Goal: Task Accomplishment & Management: Manage account settings

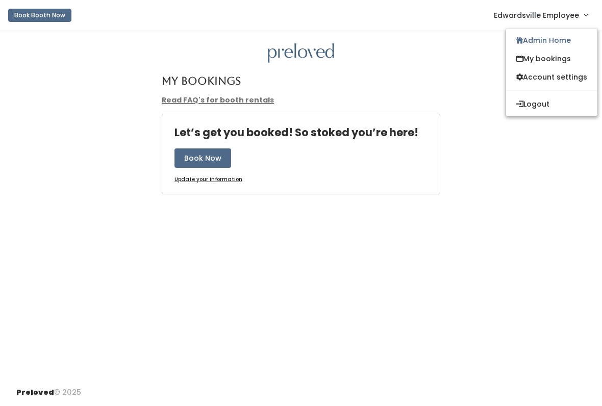
click at [554, 57] on link "My bookings" at bounding box center [551, 59] width 91 height 18
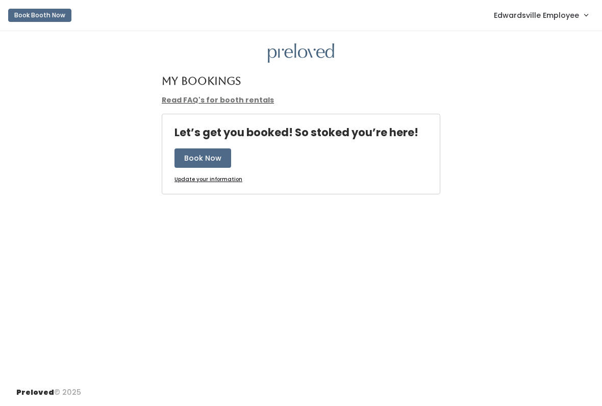
click at [570, 20] on span "Edwardsville Employee" at bounding box center [536, 15] width 85 height 11
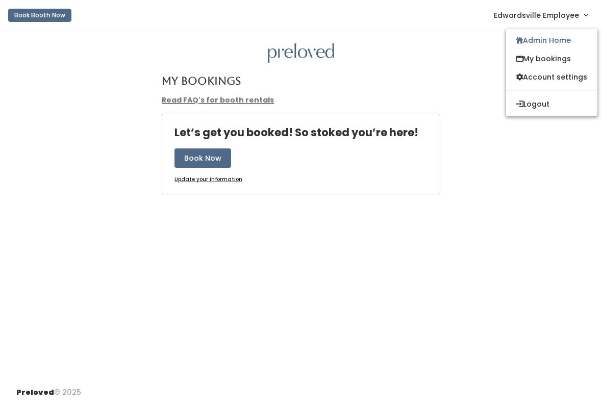
click at [571, 41] on link "Admin Home" at bounding box center [551, 40] width 91 height 18
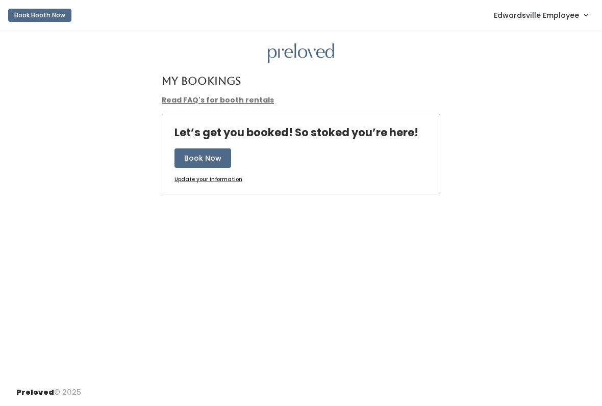
click at [576, 22] on link "Edwardsville Employee" at bounding box center [541, 15] width 114 height 22
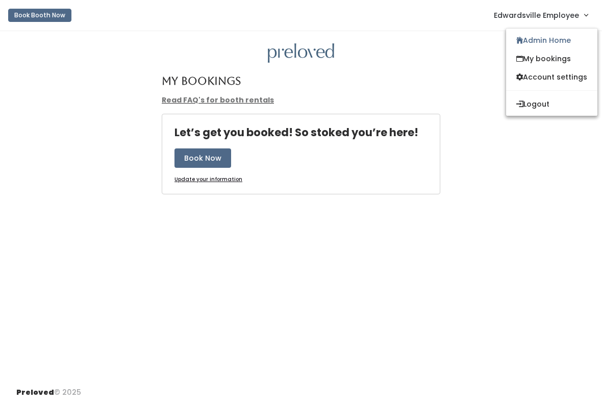
click at [565, 34] on link "Admin Home" at bounding box center [551, 40] width 91 height 18
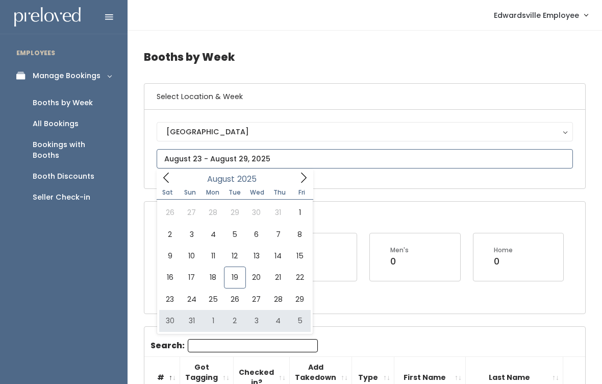
type input "August 30 to September 5"
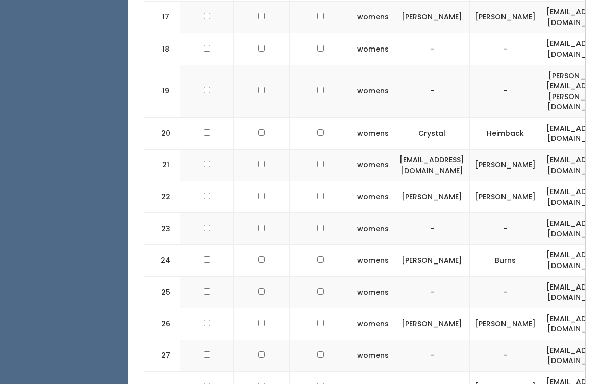
scroll to position [821, 0]
click at [203, 308] on td at bounding box center [207, 324] width 54 height 32
checkbox input "true"
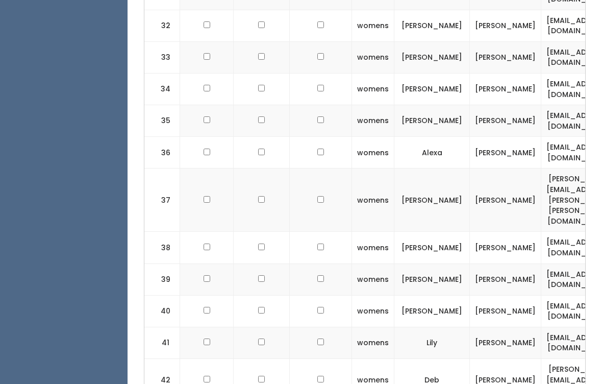
scroll to position [1616, 0]
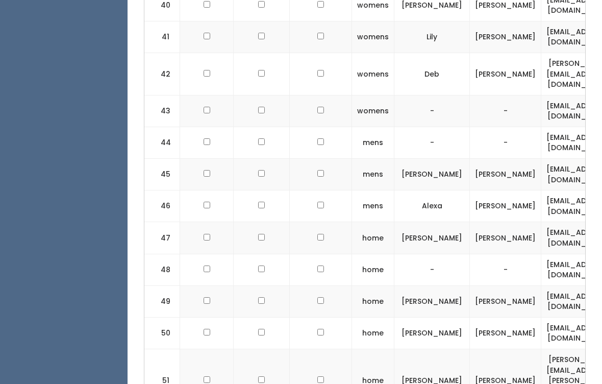
checkbox input "true"
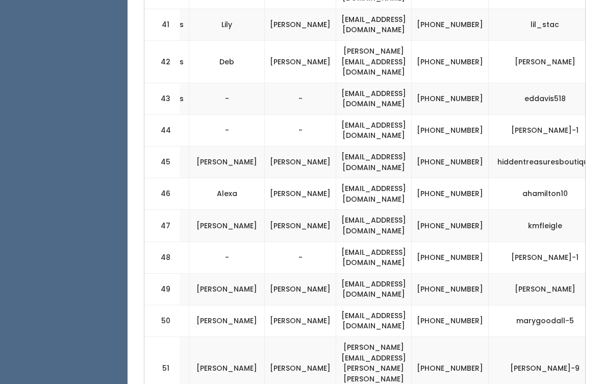
scroll to position [1628, 0]
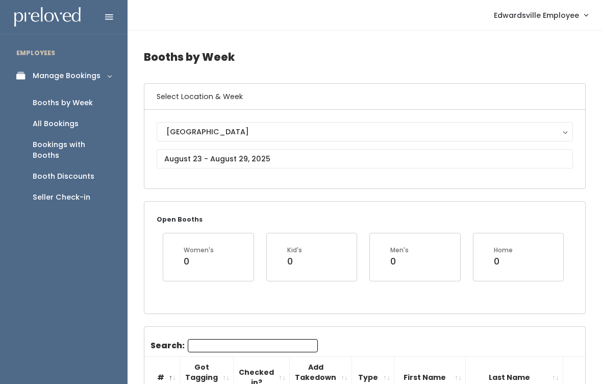
click at [61, 94] on link "Booths by Week" at bounding box center [64, 102] width 128 height 21
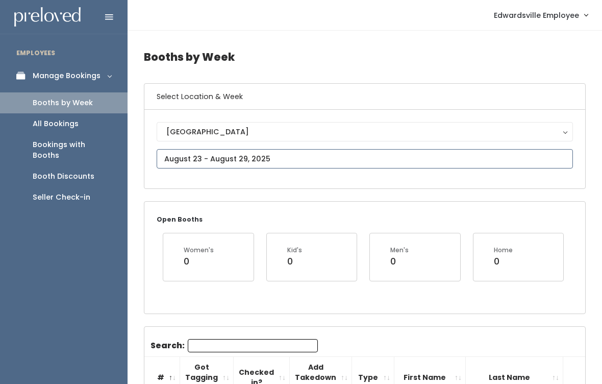
click at [256, 155] on input "text" at bounding box center [365, 158] width 417 height 19
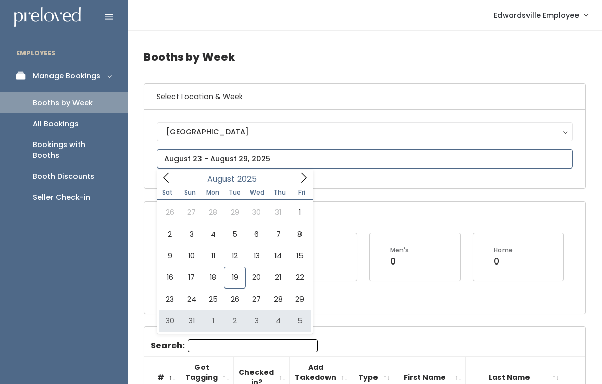
type input "August 30 to September 5"
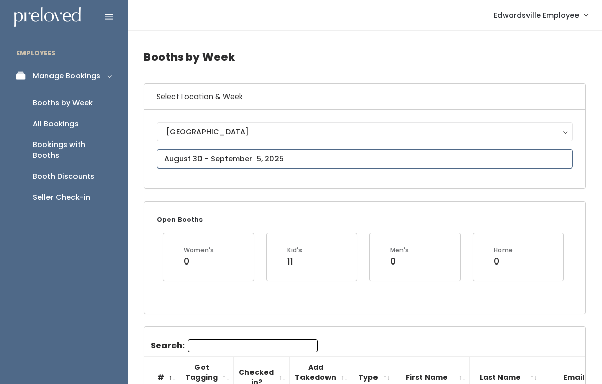
click at [285, 152] on input "text" at bounding box center [365, 158] width 417 height 19
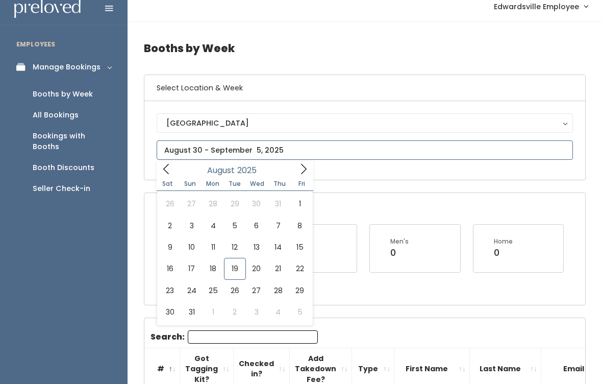
scroll to position [9, 0]
click at [51, 117] on div "All Bookings" at bounding box center [56, 114] width 46 height 11
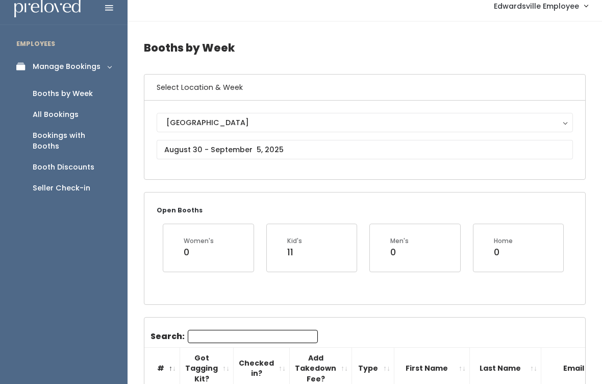
click at [48, 114] on div "All Bookings" at bounding box center [56, 114] width 46 height 11
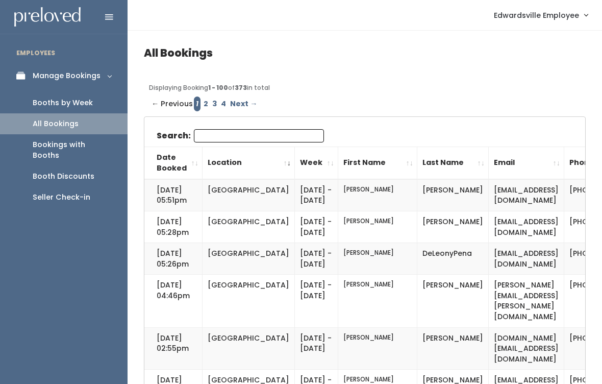
click at [217, 132] on input "Search:" at bounding box center [259, 135] width 130 height 13
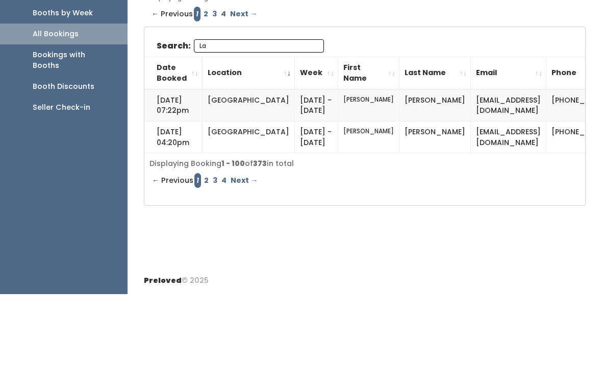
type input "L"
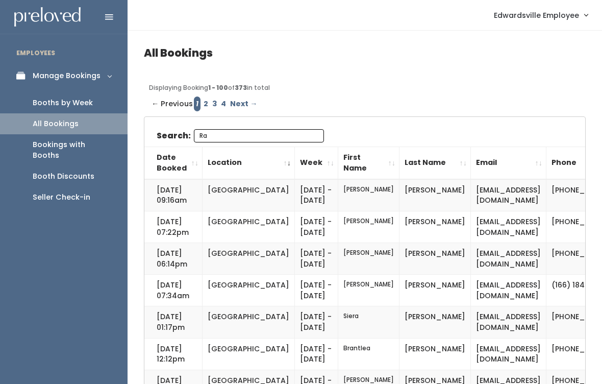
type input "Ra"
click at [71, 98] on div "Booths by Week" at bounding box center [63, 103] width 60 height 11
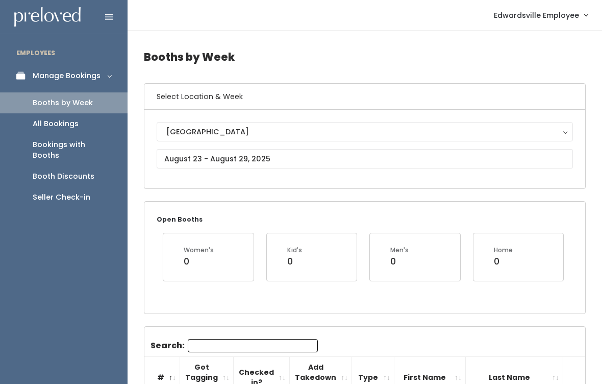
click at [58, 123] on div "All Bookings" at bounding box center [56, 123] width 46 height 11
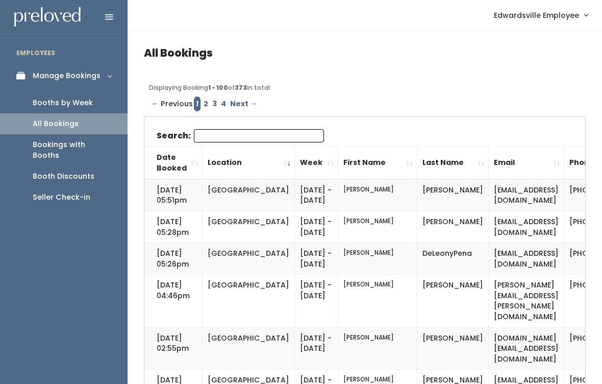
click at [83, 102] on div "Booths by Week" at bounding box center [63, 103] width 60 height 11
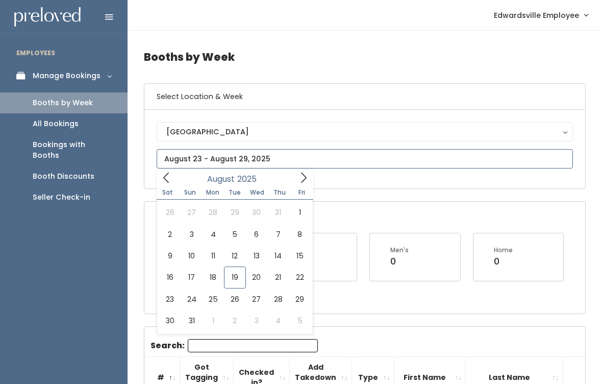
type input "[DATE] to [DATE]"
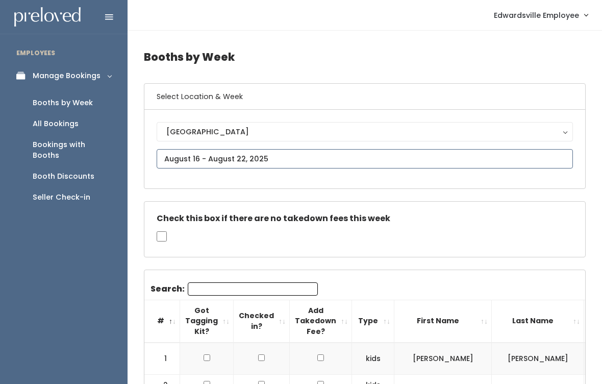
click at [233, 156] on input "text" at bounding box center [365, 158] width 417 height 19
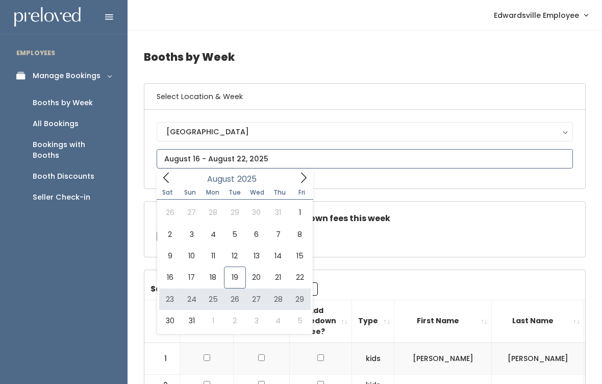
type input "August 23 to August 29"
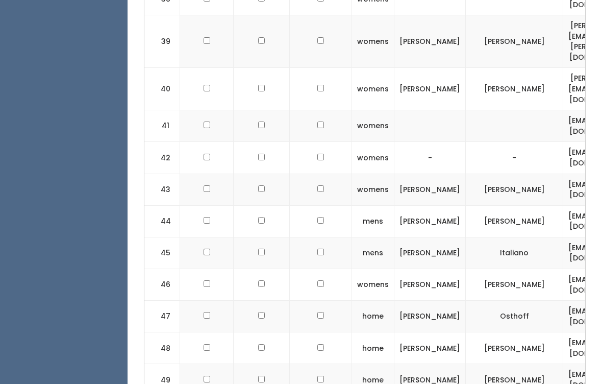
scroll to position [1718, 0]
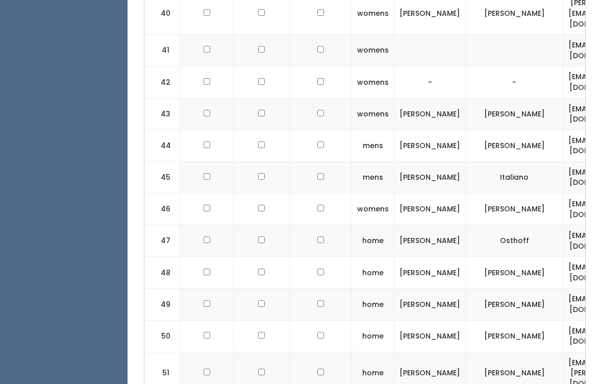
checkbox input "true"
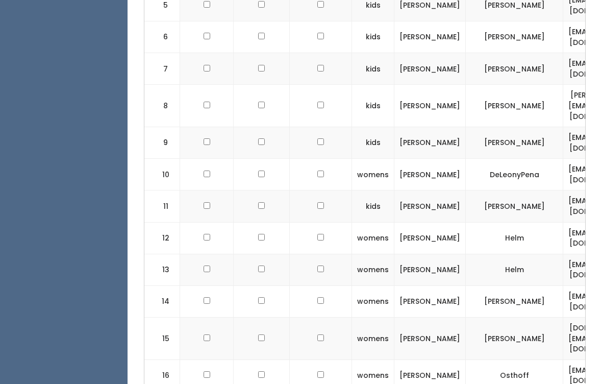
scroll to position [535, 0]
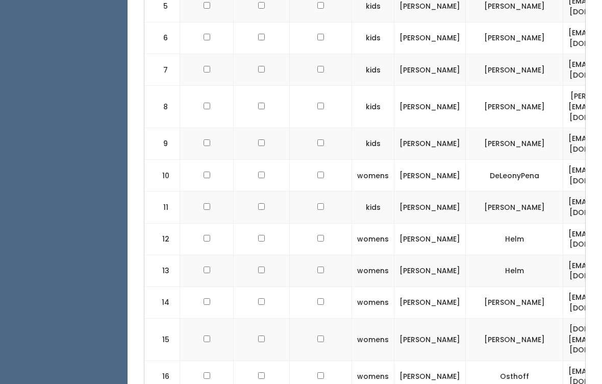
click at [199, 129] on td at bounding box center [207, 145] width 54 height 32
checkbox input "true"
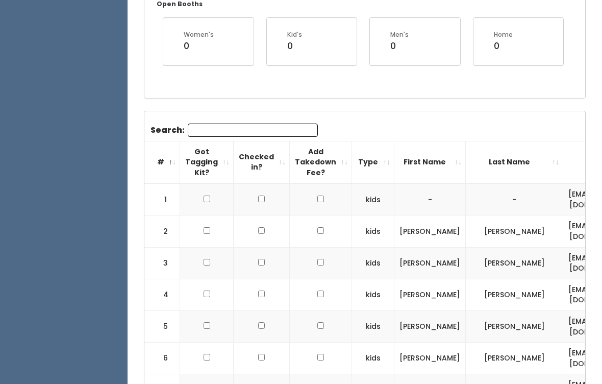
scroll to position [0, 0]
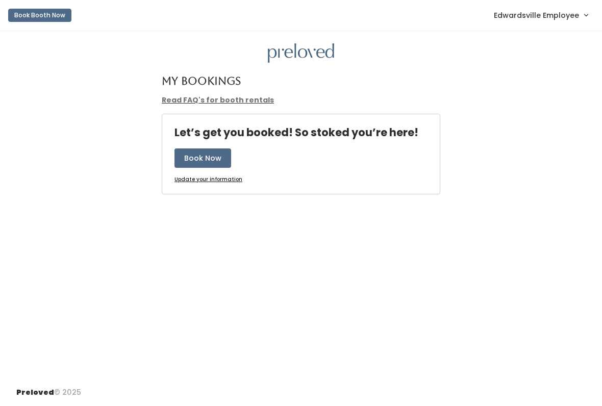
click at [579, 13] on span "Edwardsville Employee" at bounding box center [536, 15] width 85 height 11
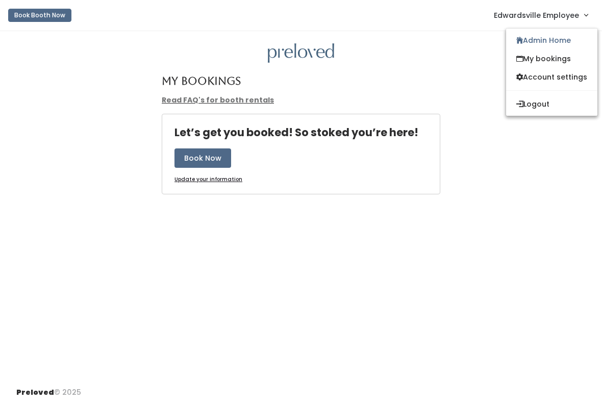
click at [568, 36] on link "Admin Home" at bounding box center [551, 40] width 91 height 18
